Goal: Information Seeking & Learning: Learn about a topic

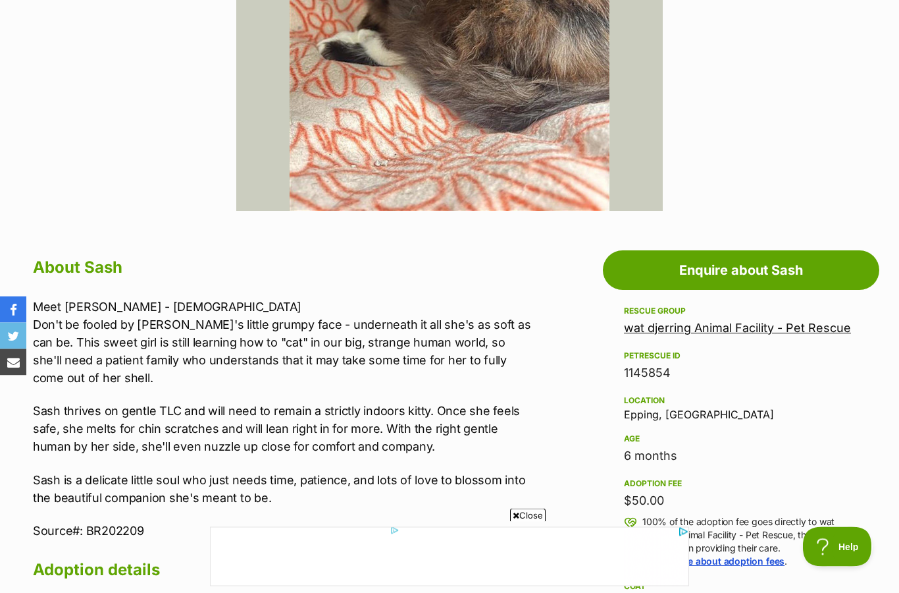
scroll to position [482, 0]
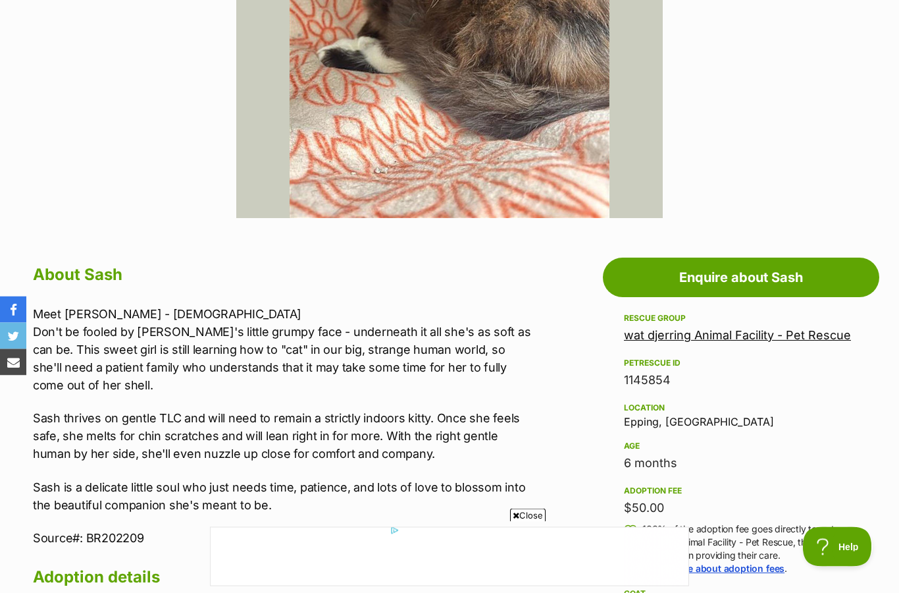
click at [271, 454] on p "Sash thrives on gentle TLC and will need to remain a strictly indoors kitty. On…" at bounding box center [284, 436] width 503 height 53
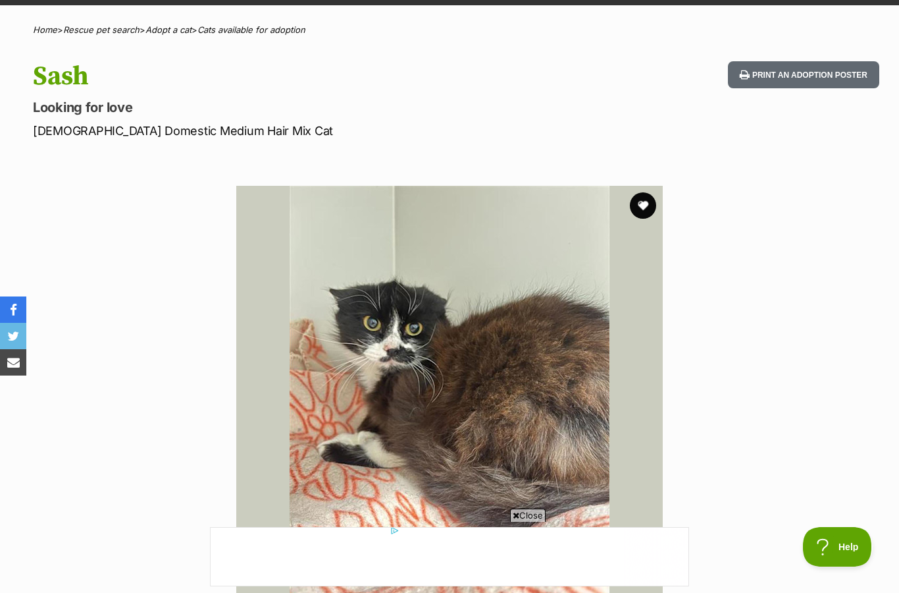
scroll to position [100, 0]
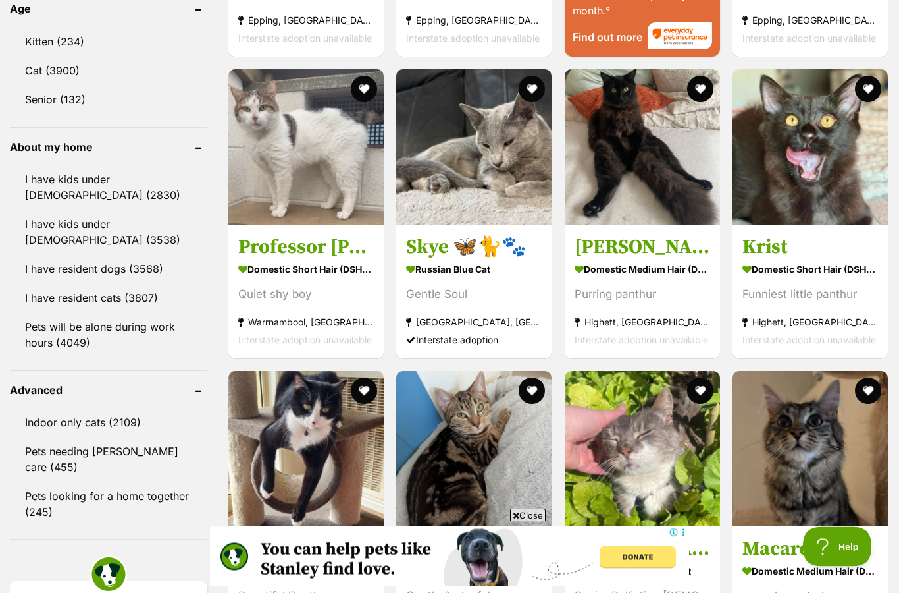
scroll to position [1395, 0]
click at [270, 181] on img at bounding box center [305, 146] width 155 height 155
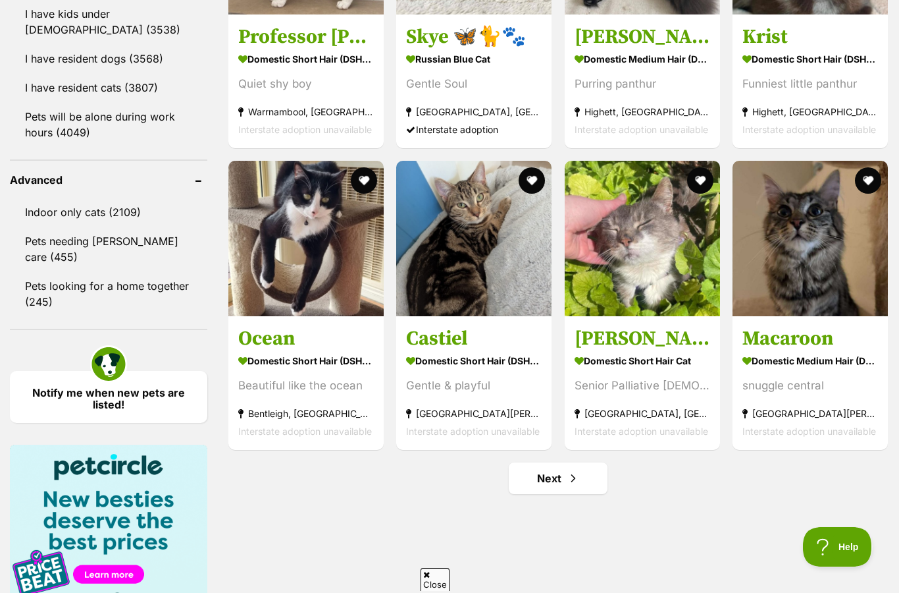
scroll to position [0, 0]
click at [600, 491] on link "Next" at bounding box center [558, 478] width 99 height 32
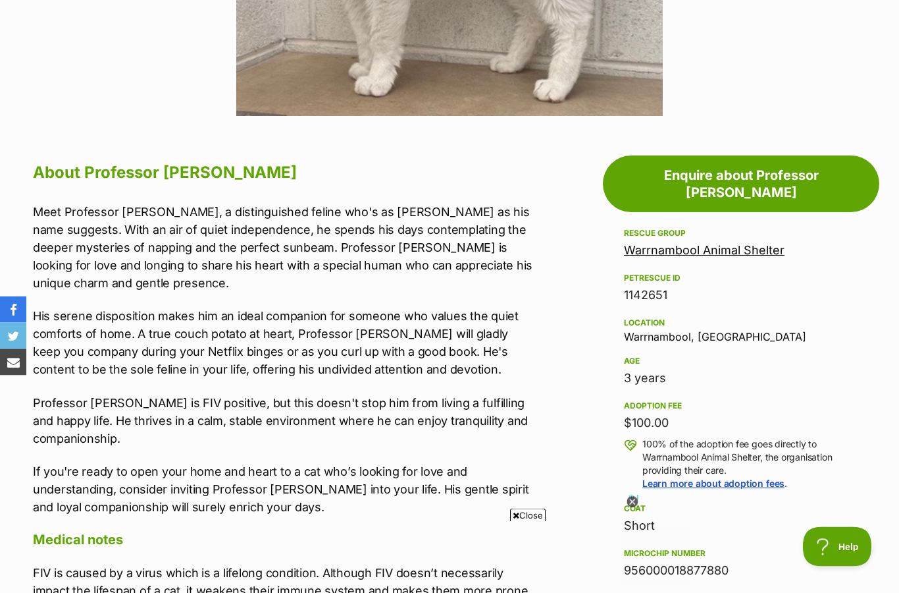
click at [797, 517] on div "Short" at bounding box center [741, 526] width 234 height 18
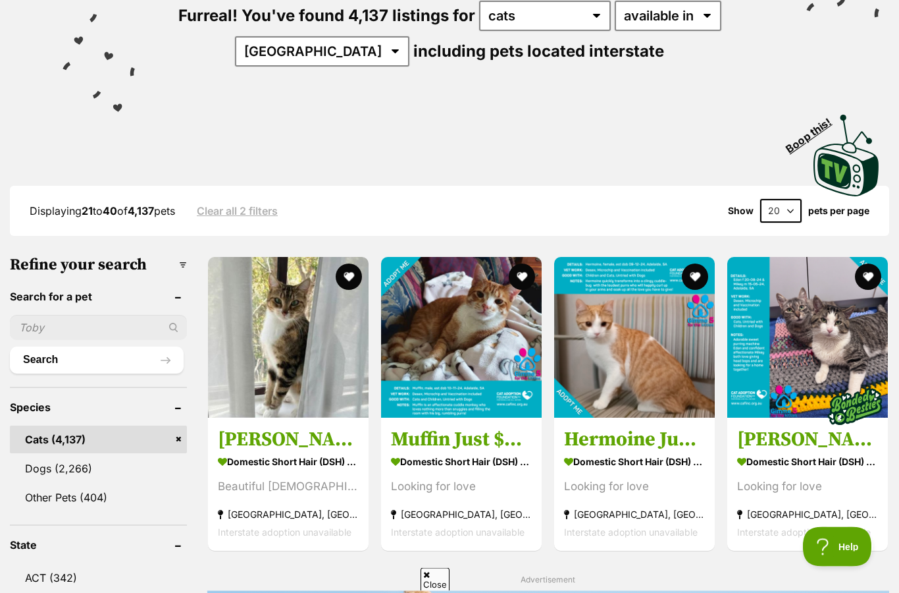
scroll to position [174, 0]
click at [653, 360] on img at bounding box center [634, 337] width 161 height 161
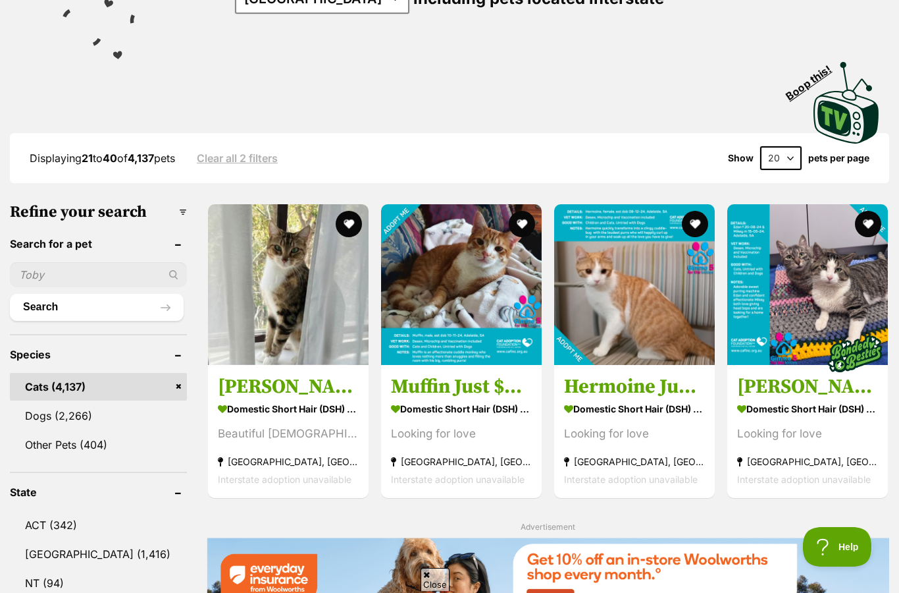
scroll to position [0, 0]
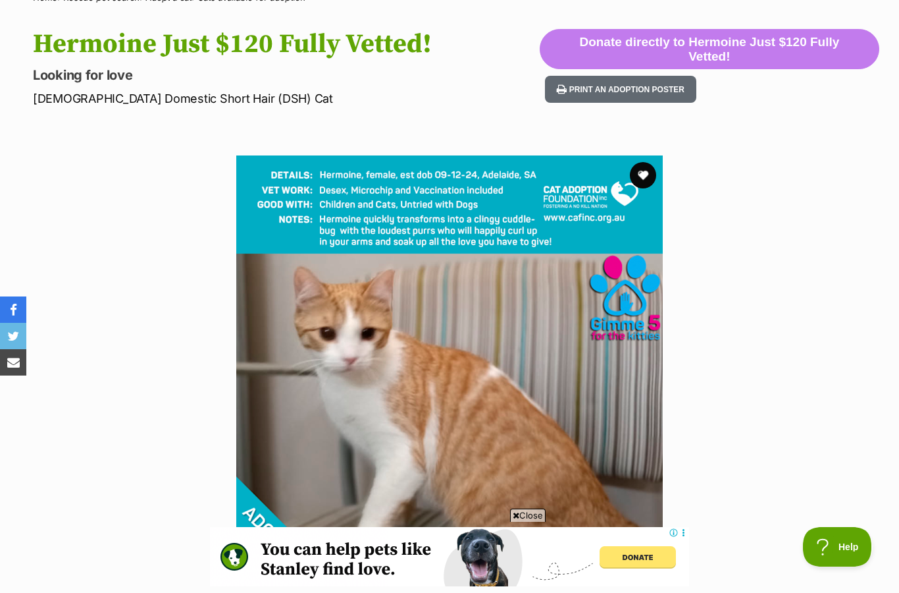
scroll to position [68, 0]
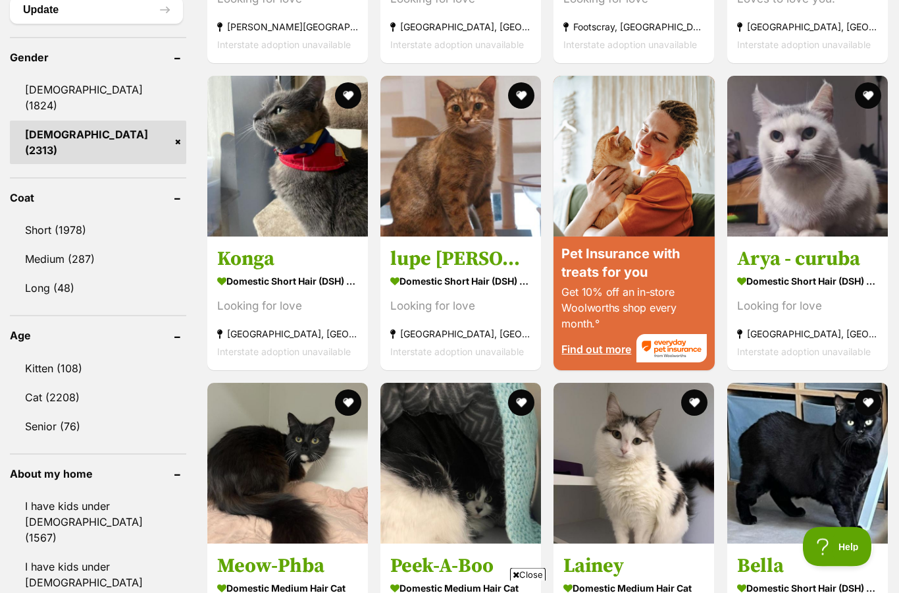
scroll to position [1132, 0]
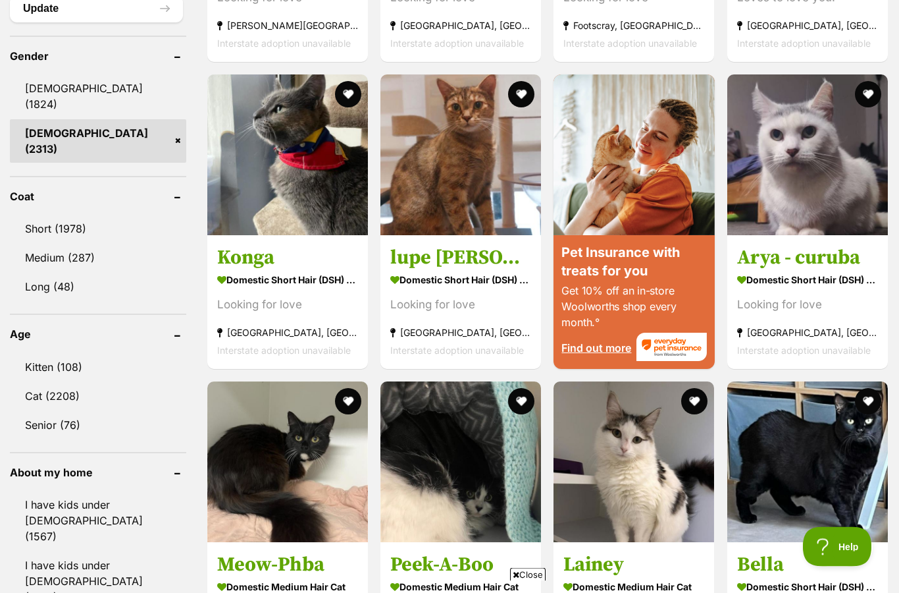
click at [49, 354] on link "Kitten (108)" at bounding box center [98, 368] width 176 height 28
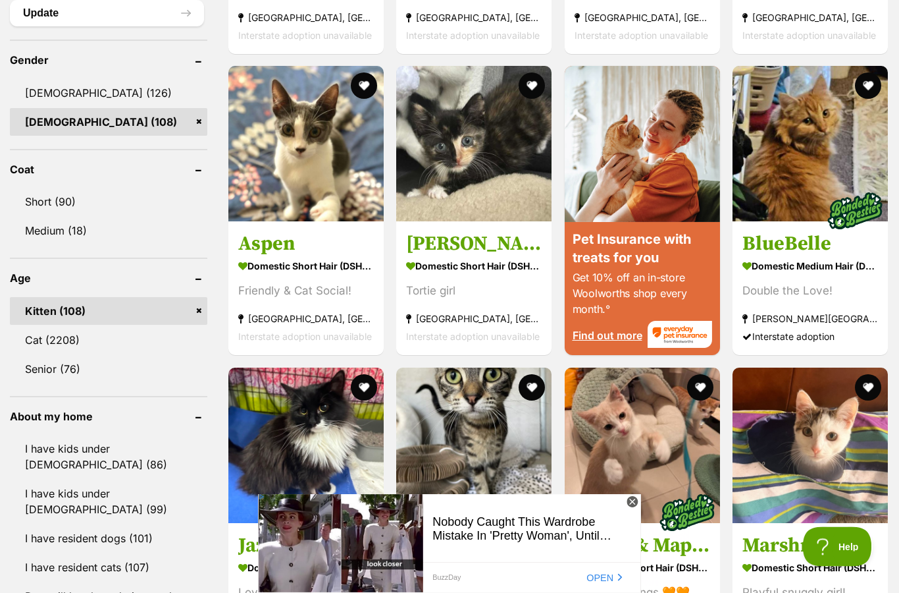
scroll to position [1129, 0]
click at [471, 167] on img at bounding box center [473, 143] width 155 height 155
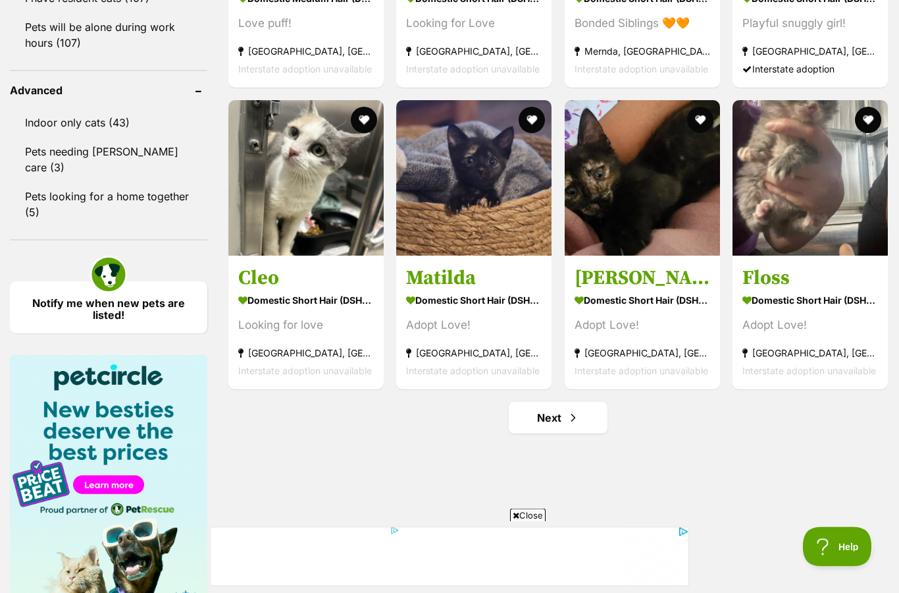
scroll to position [1698, 0]
click at [461, 209] on img at bounding box center [473, 177] width 155 height 155
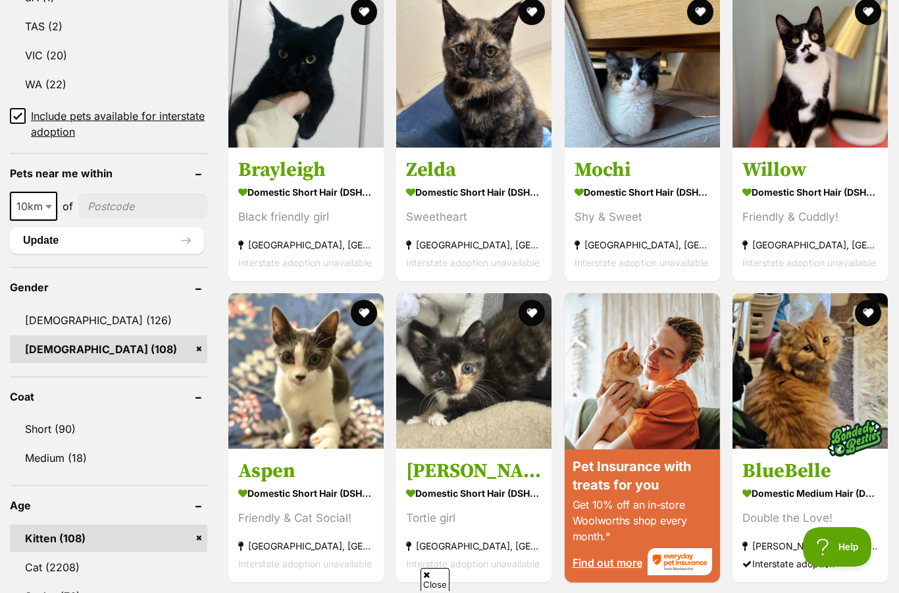
scroll to position [900, 0]
click at [41, 198] on span "10km" at bounding box center [33, 207] width 45 height 18
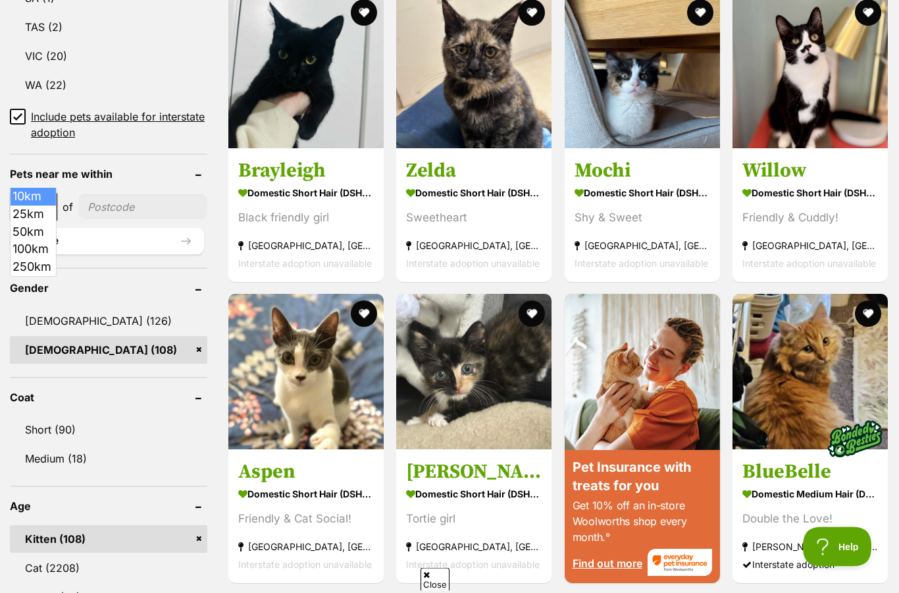
scroll to position [901, 0]
click at [23, 198] on span "10km" at bounding box center [33, 207] width 45 height 18
click at [27, 198] on span "10km" at bounding box center [33, 207] width 45 height 18
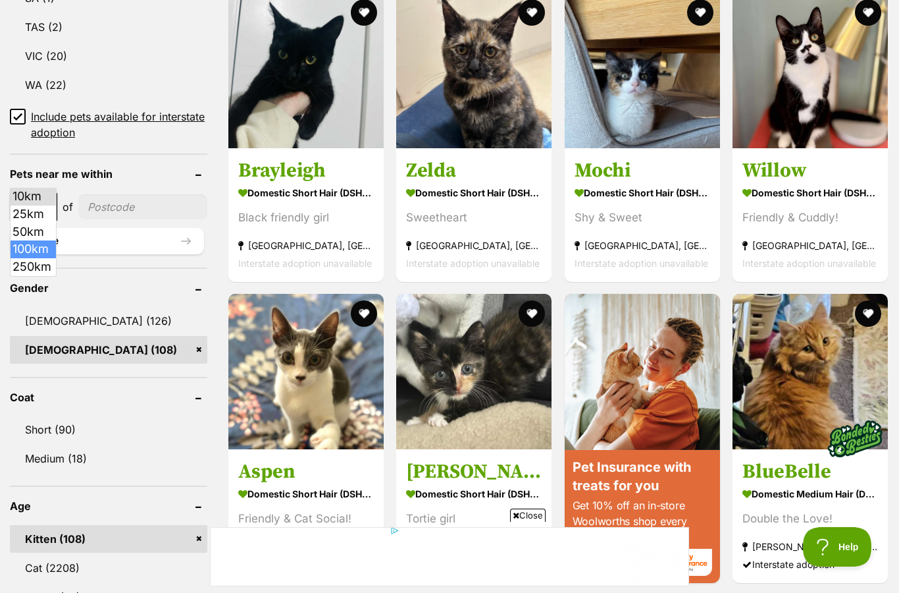
select select "100"
click at [103, 168] on header "Pets near me within" at bounding box center [109, 174] width 198 height 12
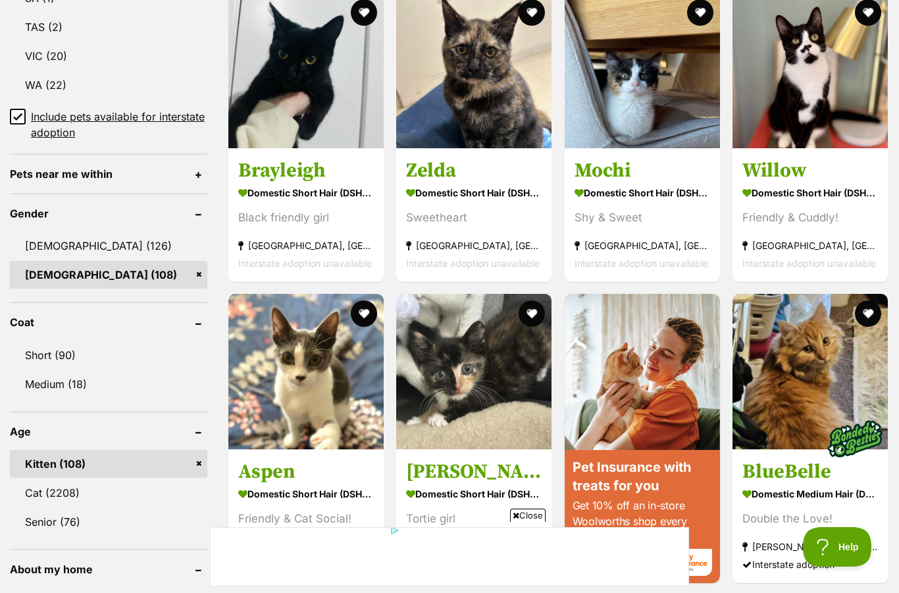
click at [51, 168] on header "Pets near me within" at bounding box center [109, 174] width 198 height 12
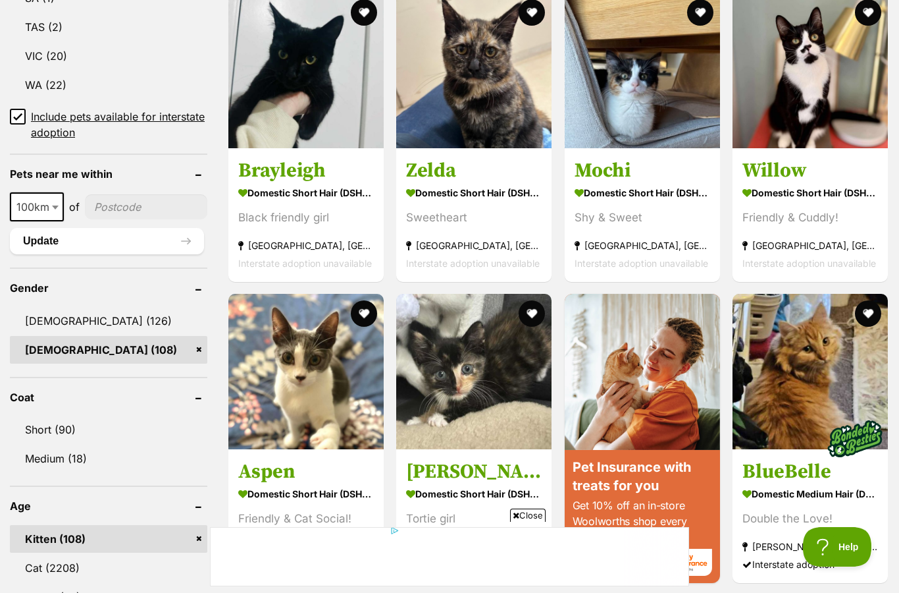
click at [110, 194] on input"] "postcode" at bounding box center [146, 206] width 122 height 25
type input"] "4075"
click at [39, 228] on button "Update" at bounding box center [107, 241] width 194 height 26
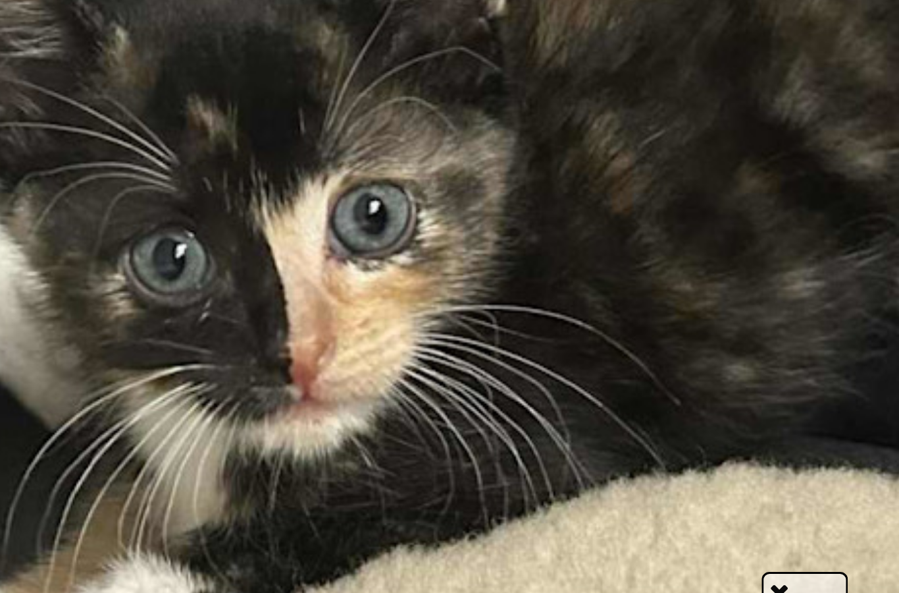
scroll to position [47, 0]
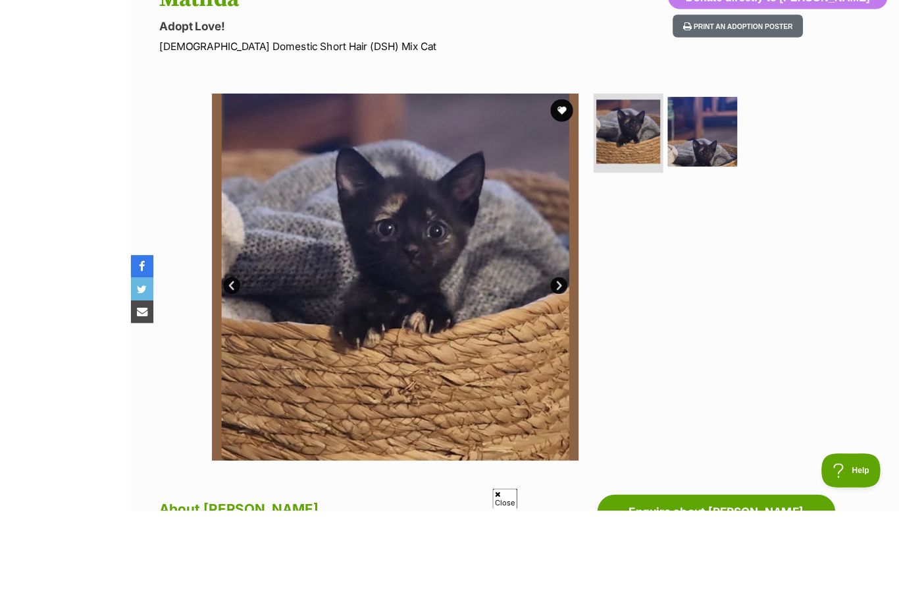
scroll to position [206, 0]
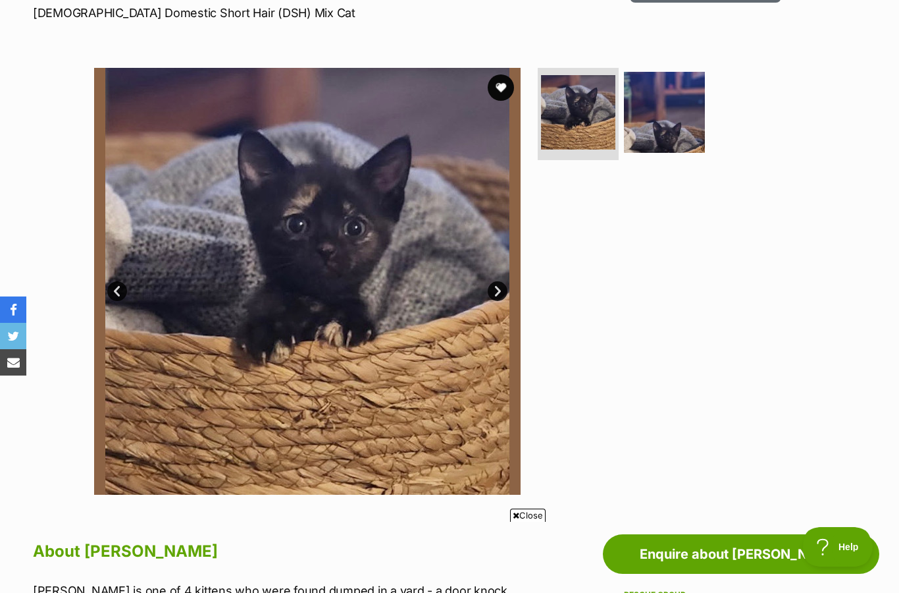
click at [694, 111] on img at bounding box center [664, 112] width 81 height 81
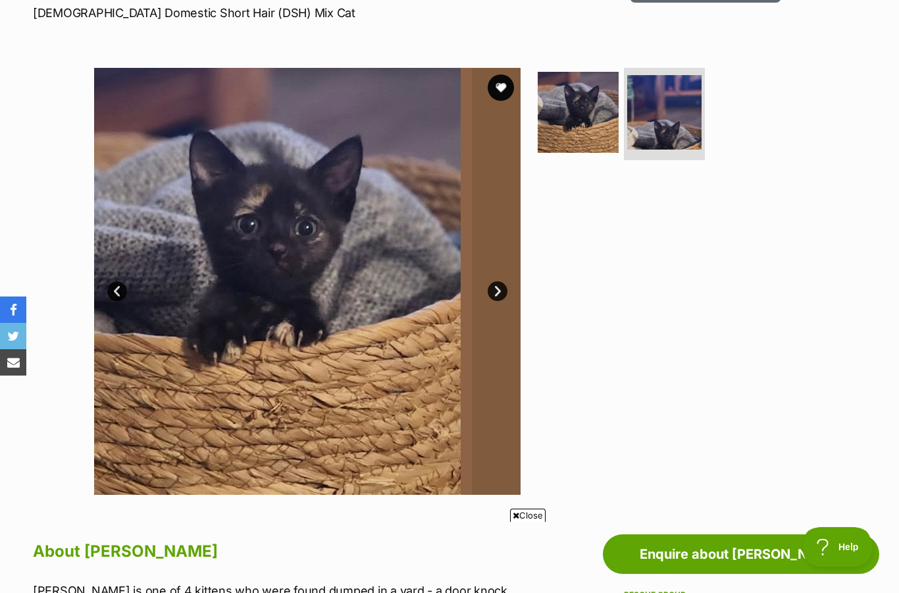
click at [691, 109] on img at bounding box center [665, 112] width 74 height 74
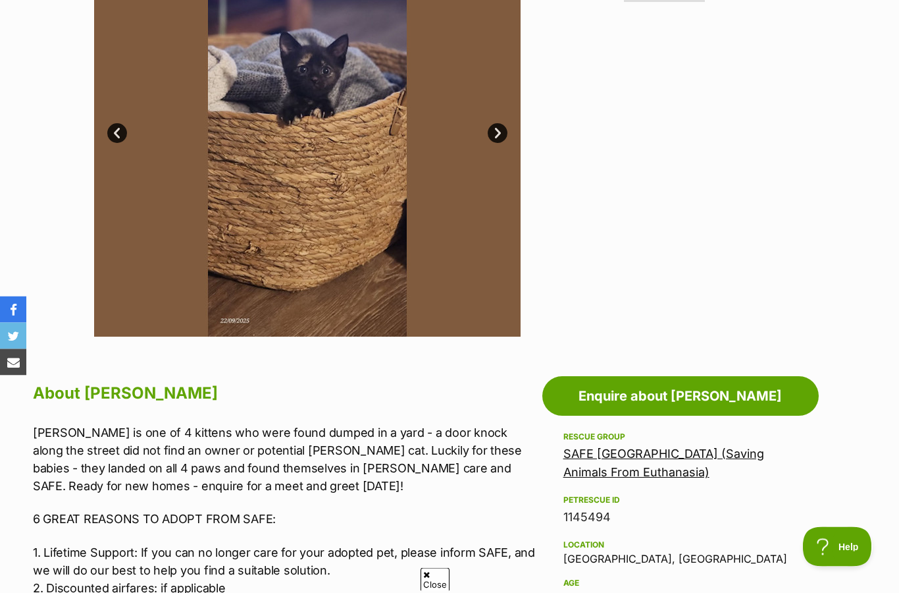
scroll to position [281, 0]
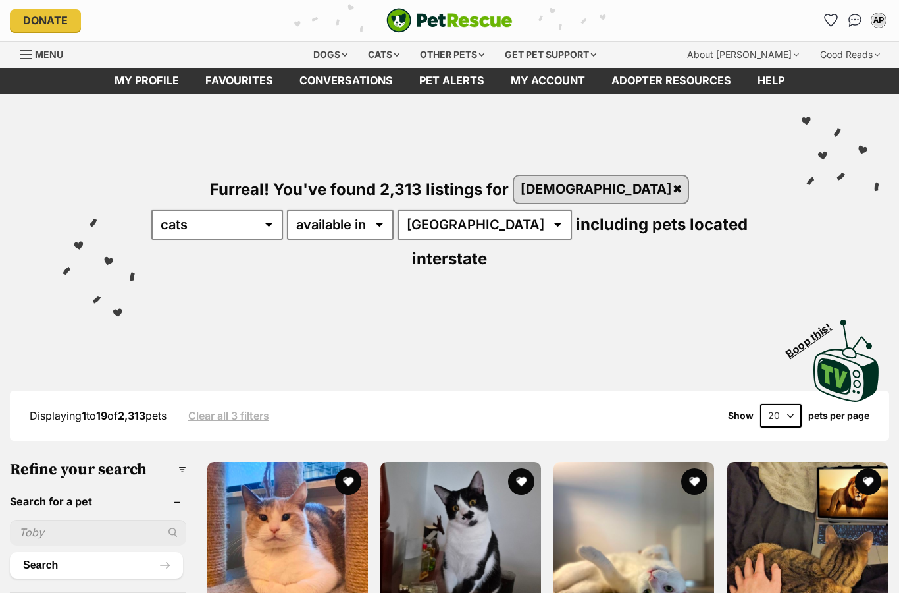
scroll to position [1185, 0]
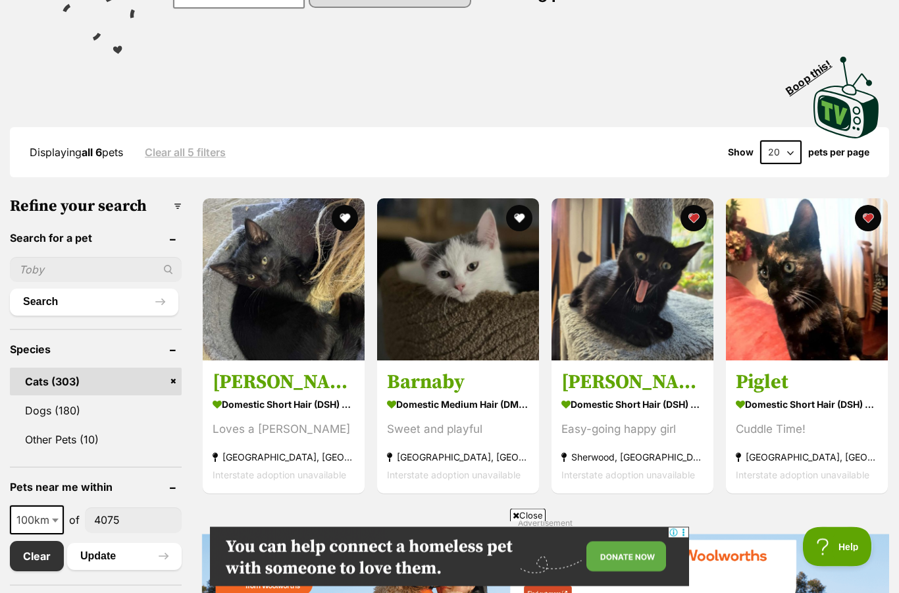
scroll to position [232, 0]
click at [429, 354] on img at bounding box center [458, 279] width 162 height 162
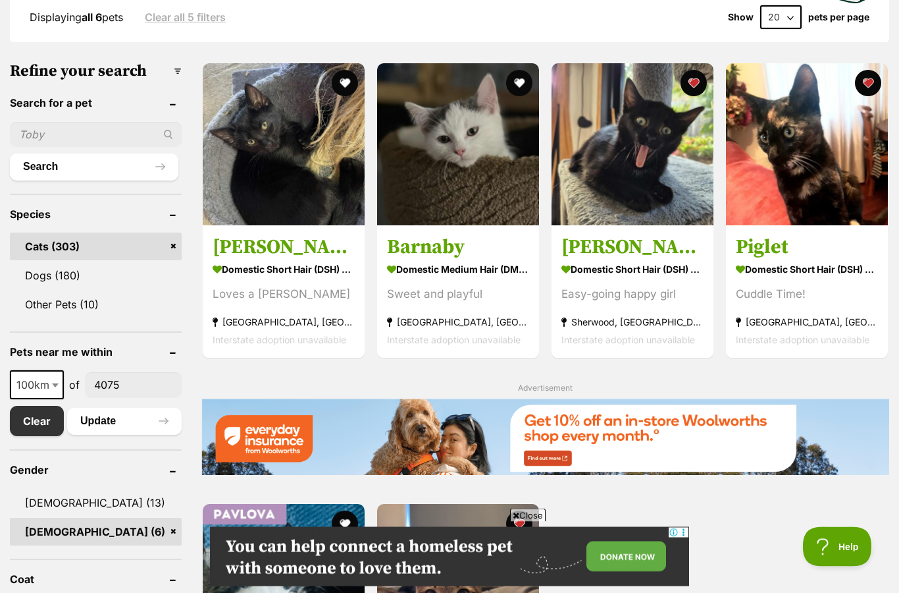
scroll to position [336, 0]
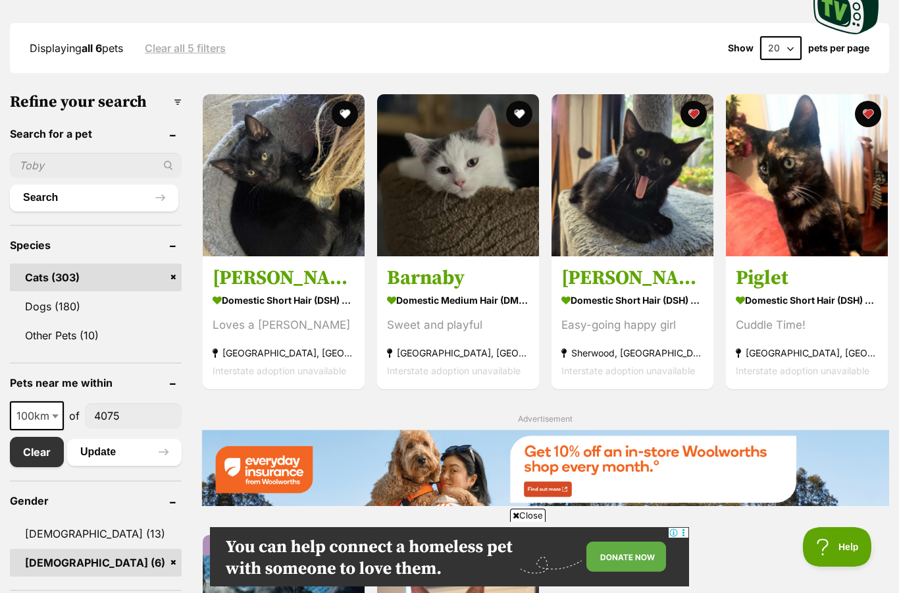
click at [401, 241] on img at bounding box center [458, 175] width 162 height 162
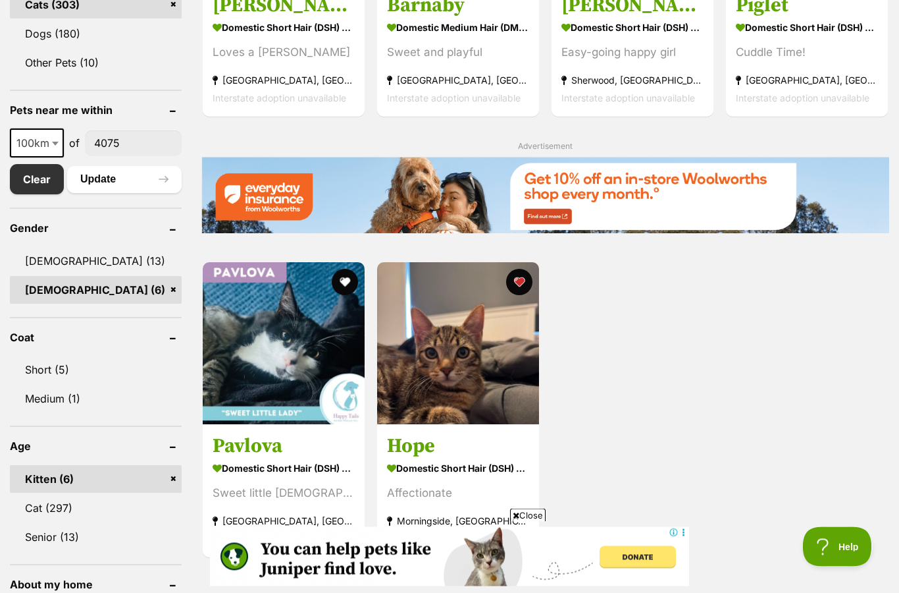
scroll to position [608, 0]
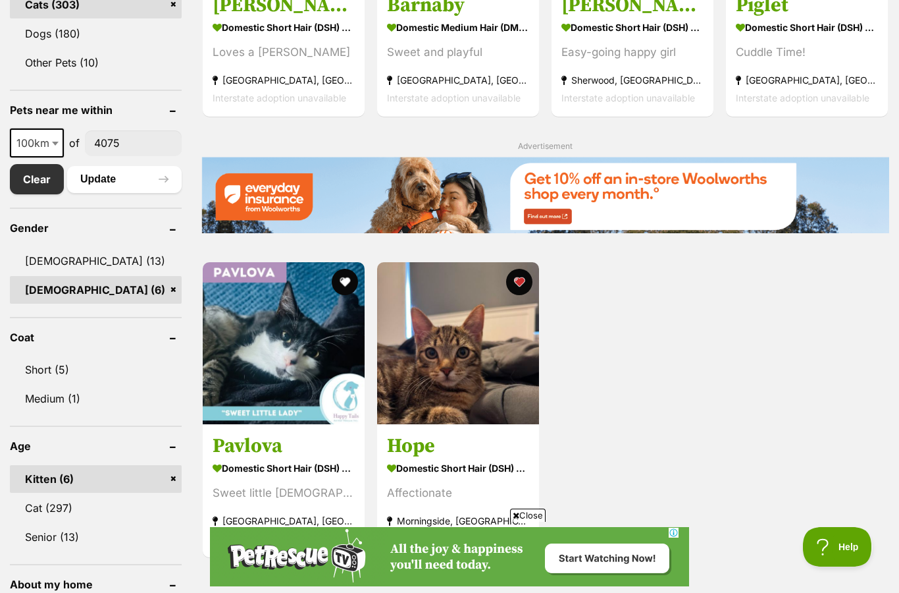
scroll to position [0, 0]
click at [851, 97] on span "Interstate adoption unavailable" at bounding box center [803, 98] width 134 height 11
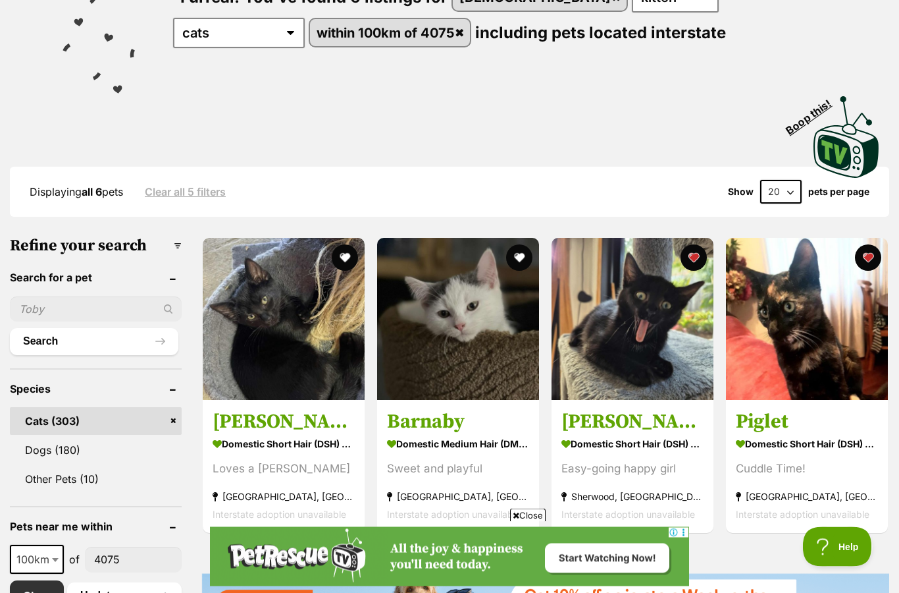
scroll to position [192, 0]
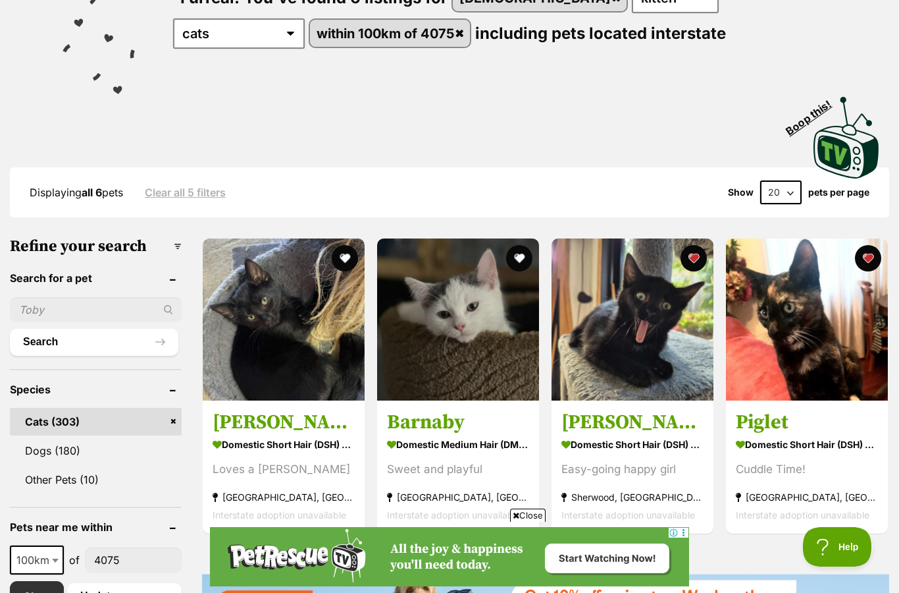
click at [635, 292] on img at bounding box center [633, 319] width 162 height 162
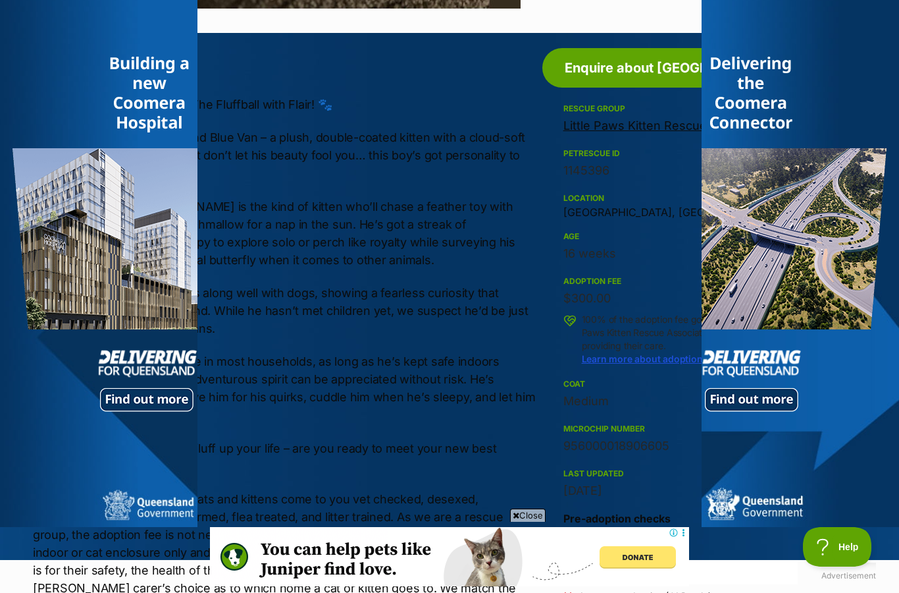
click at [278, 88] on div "About Barnaby 🐾 Meet [PERSON_NAME] – The Fluffball with Flair! 🐾 Barnaby is a v…" at bounding box center [284, 431] width 503 height 761
click at [538, 510] on span "Close" at bounding box center [528, 514] width 36 height 13
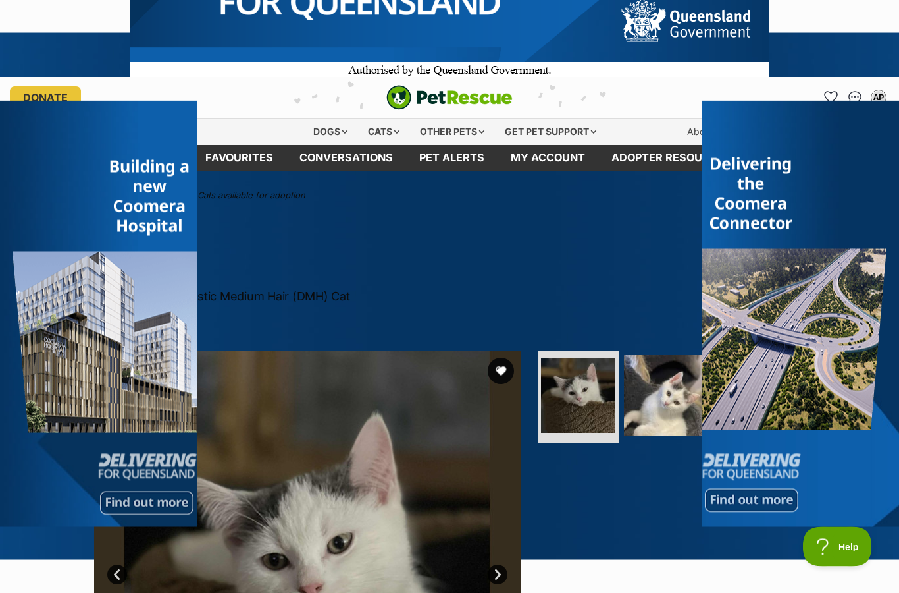
scroll to position [38, 0]
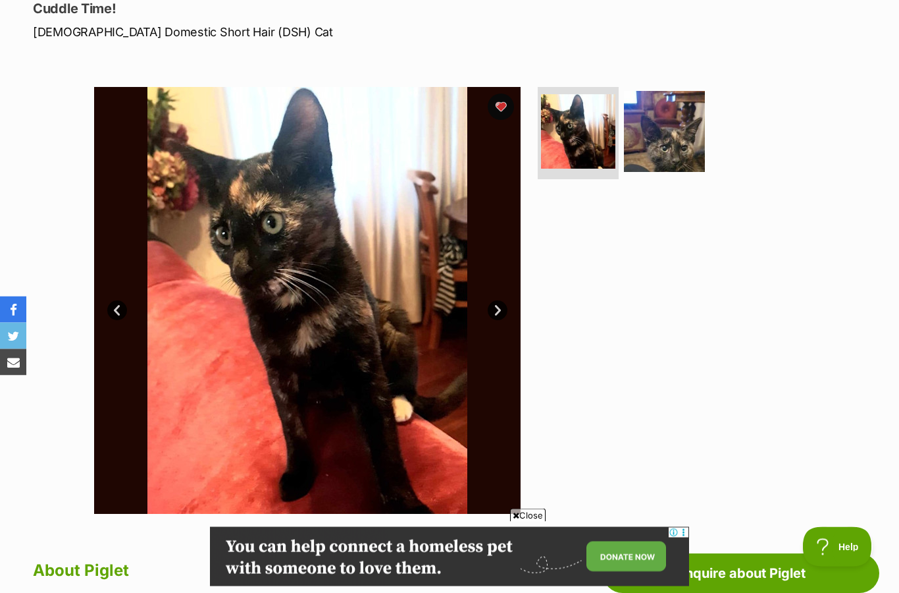
scroll to position [91, 0]
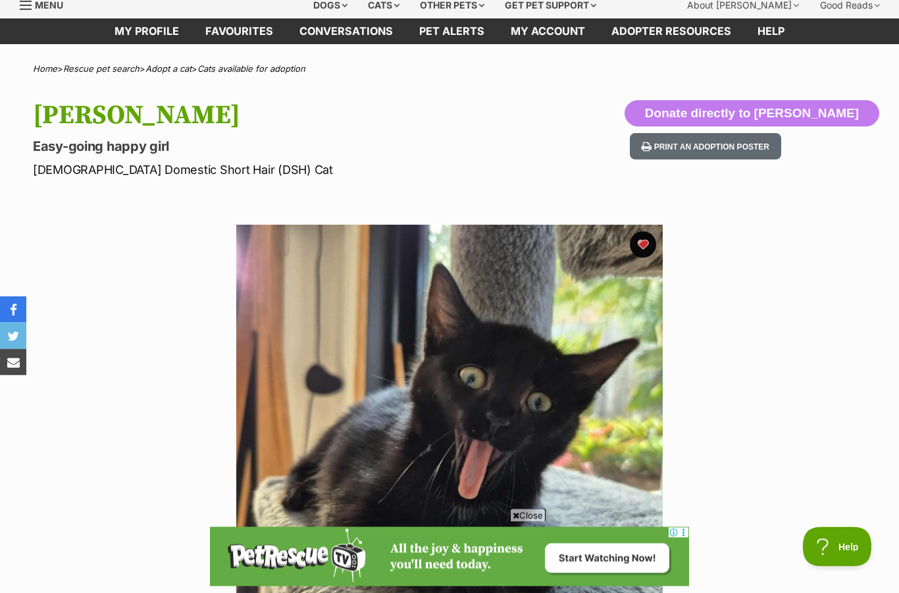
scroll to position [50, 0]
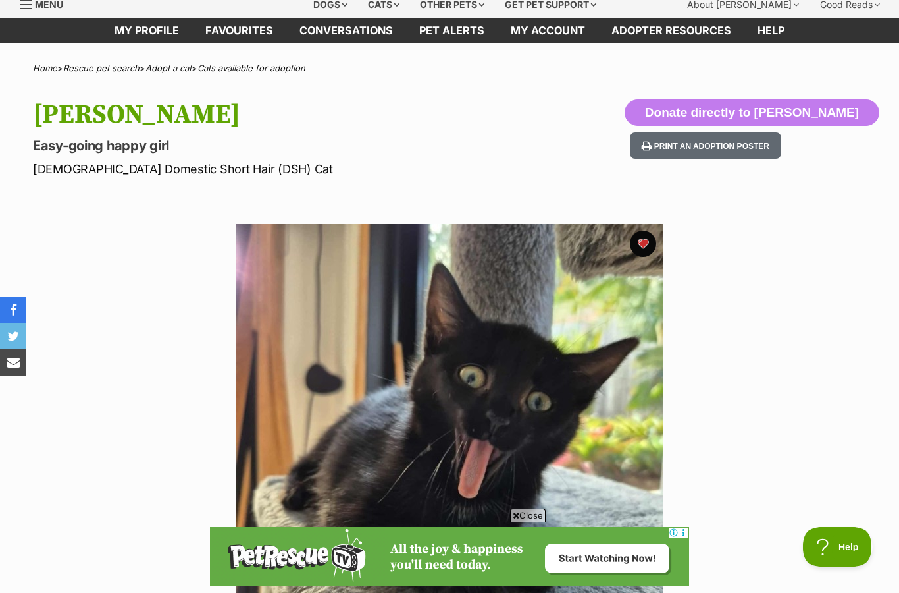
click at [534, 522] on span "Close" at bounding box center [528, 514] width 36 height 13
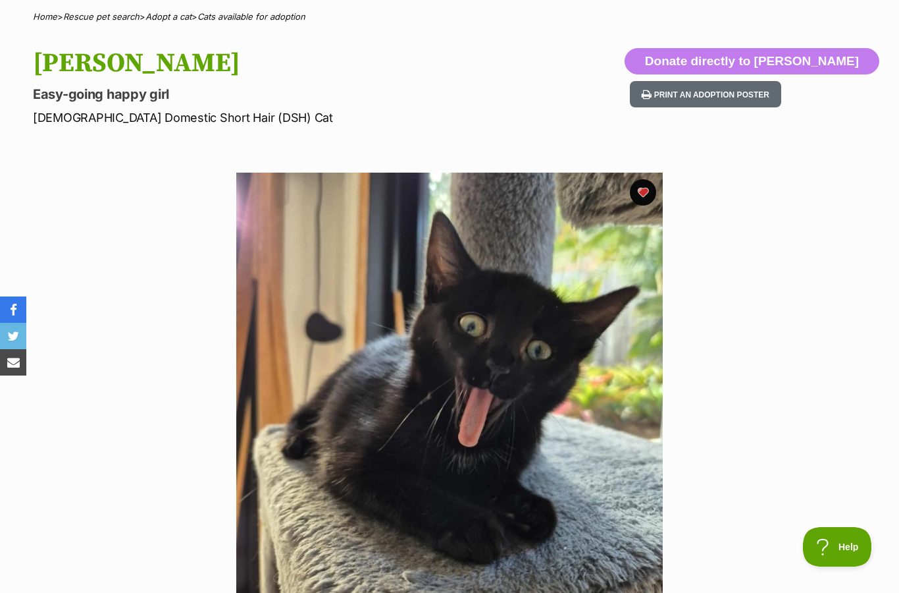
scroll to position [0, 0]
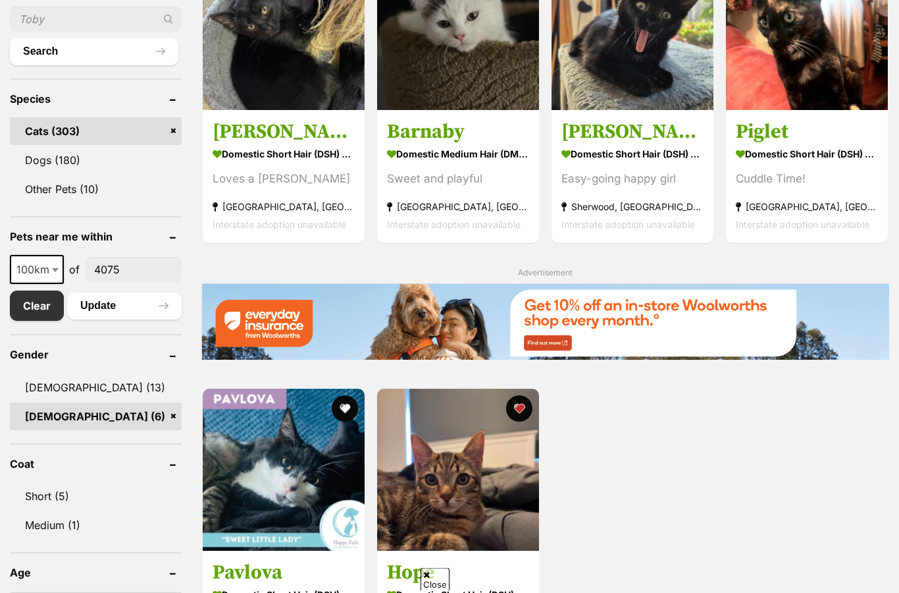
scroll to position [482, 0]
click at [833, 187] on div "Cuddle Time!" at bounding box center [807, 180] width 142 height 18
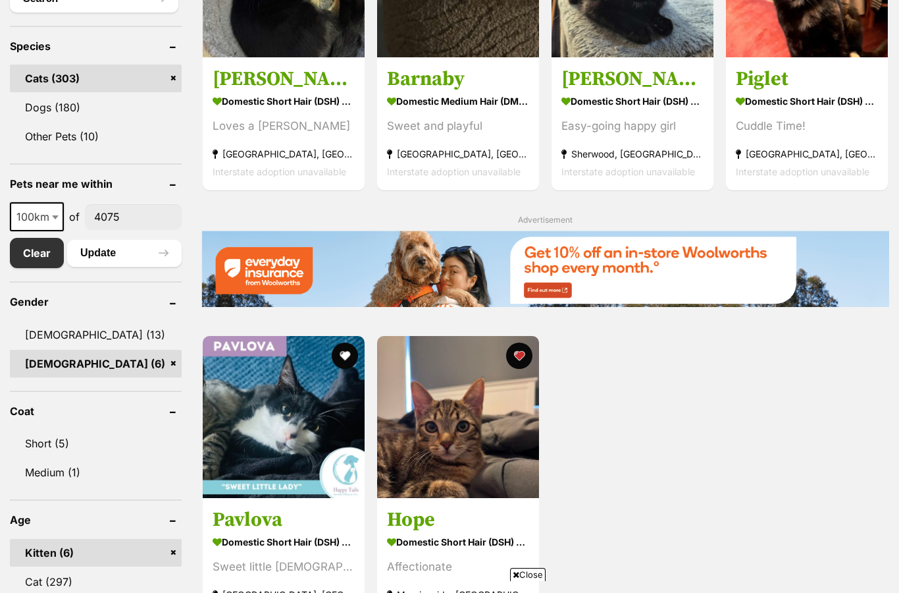
click at [810, 136] on div "Cuddle Time!" at bounding box center [807, 127] width 142 height 18
click at [456, 488] on img at bounding box center [458, 417] width 162 height 162
click at [664, 163] on strong "Sherwood, [GEOGRAPHIC_DATA]" at bounding box center [633, 155] width 142 height 18
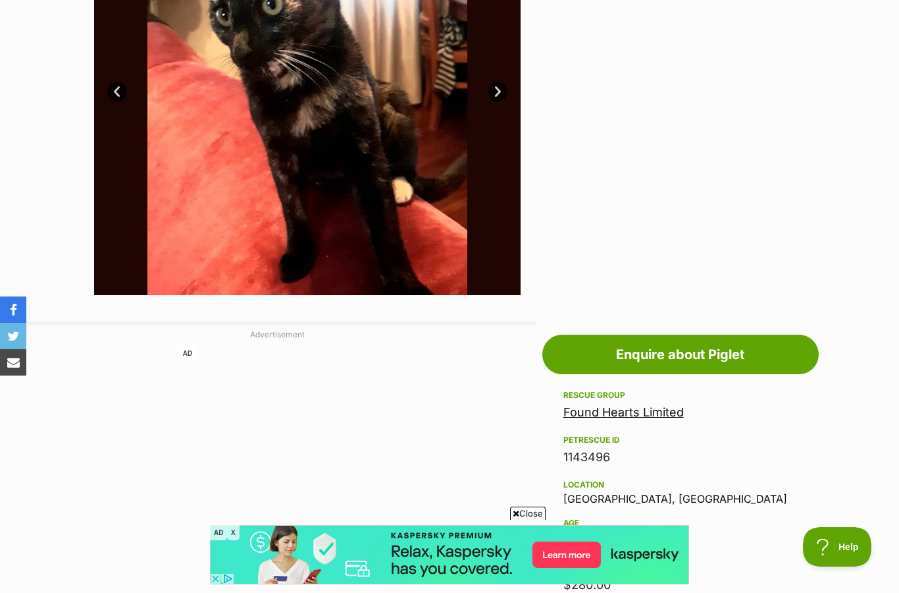
scroll to position [378, 0]
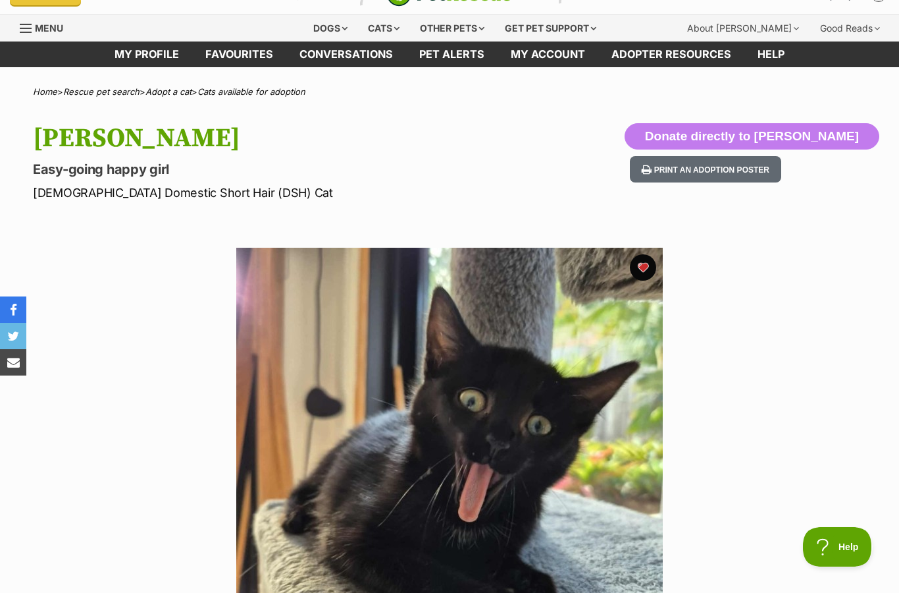
scroll to position [24, 0]
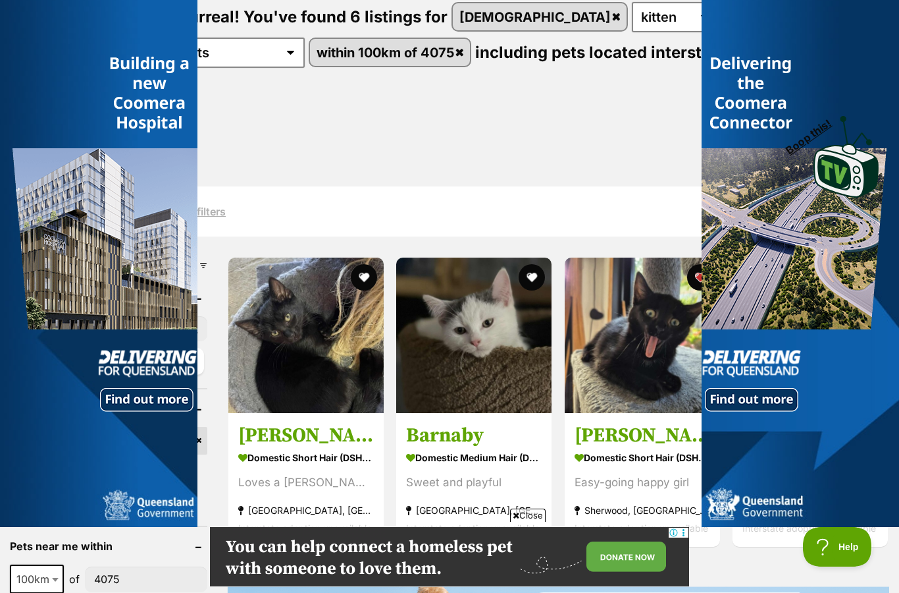
click at [487, 390] on img at bounding box center [473, 334] width 155 height 155
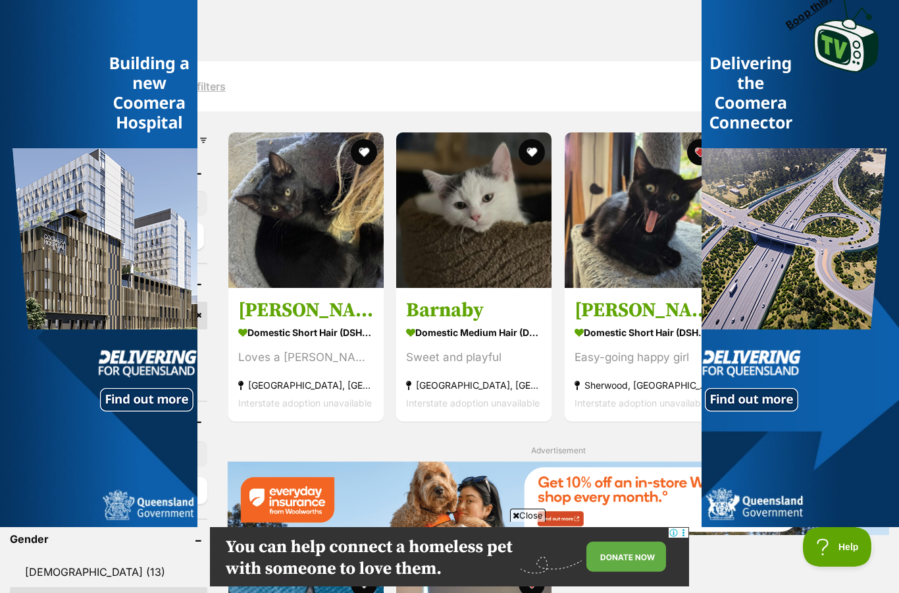
click at [466, 377] on strong "[GEOGRAPHIC_DATA], [GEOGRAPHIC_DATA]" at bounding box center [474, 385] width 136 height 18
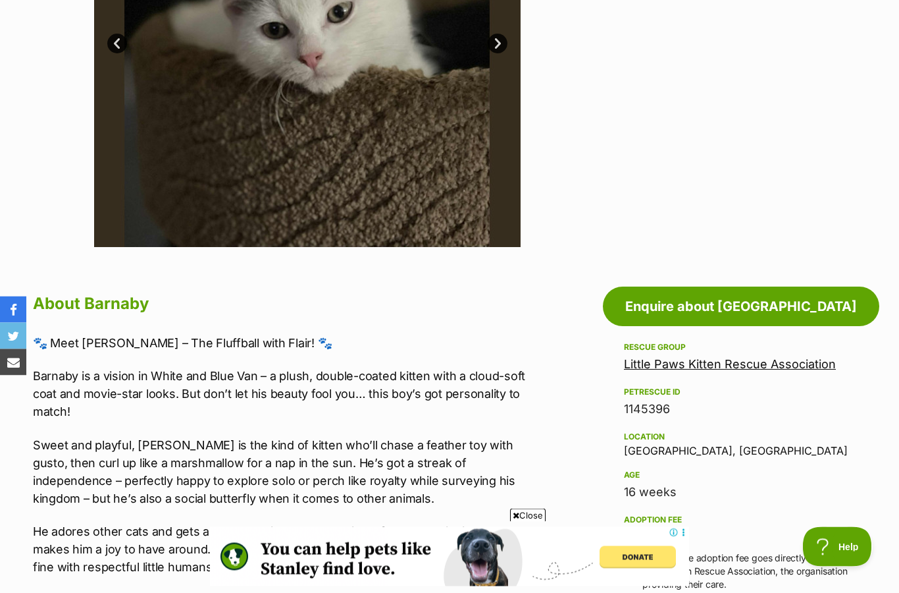
scroll to position [454, 0]
click at [532, 511] on span "Close" at bounding box center [528, 514] width 36 height 13
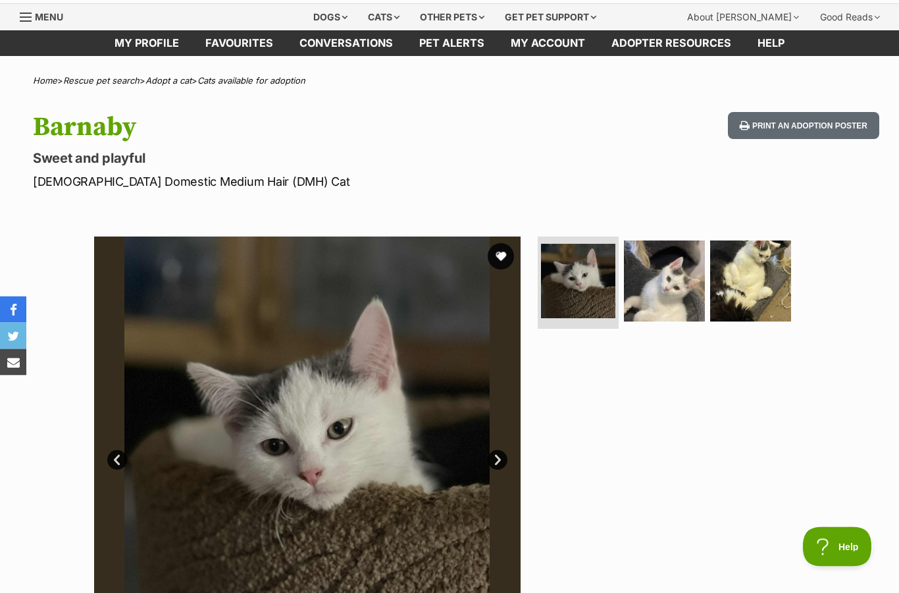
scroll to position [0, 0]
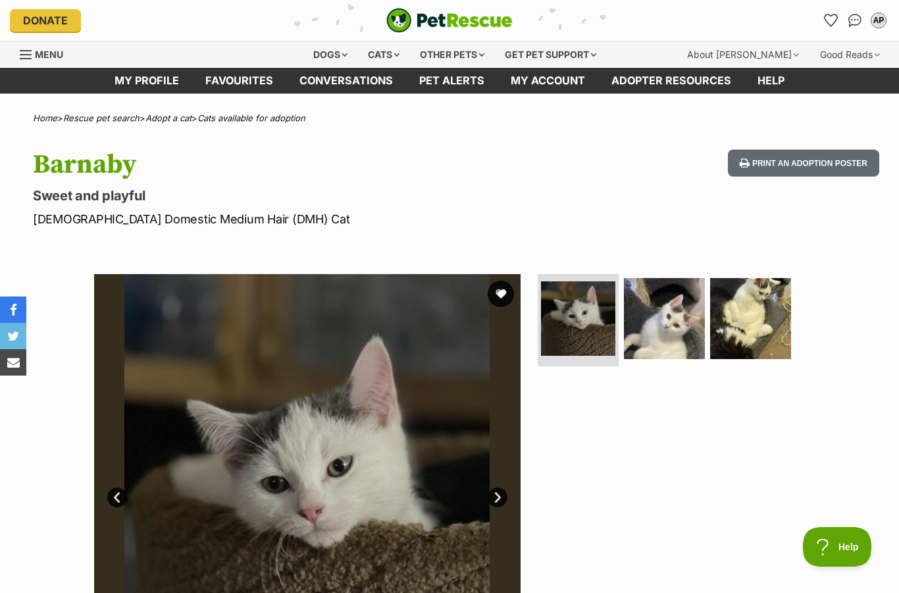
click at [230, 72] on link "Favourites" at bounding box center [239, 81] width 94 height 26
